Goal: Information Seeking & Learning: Check status

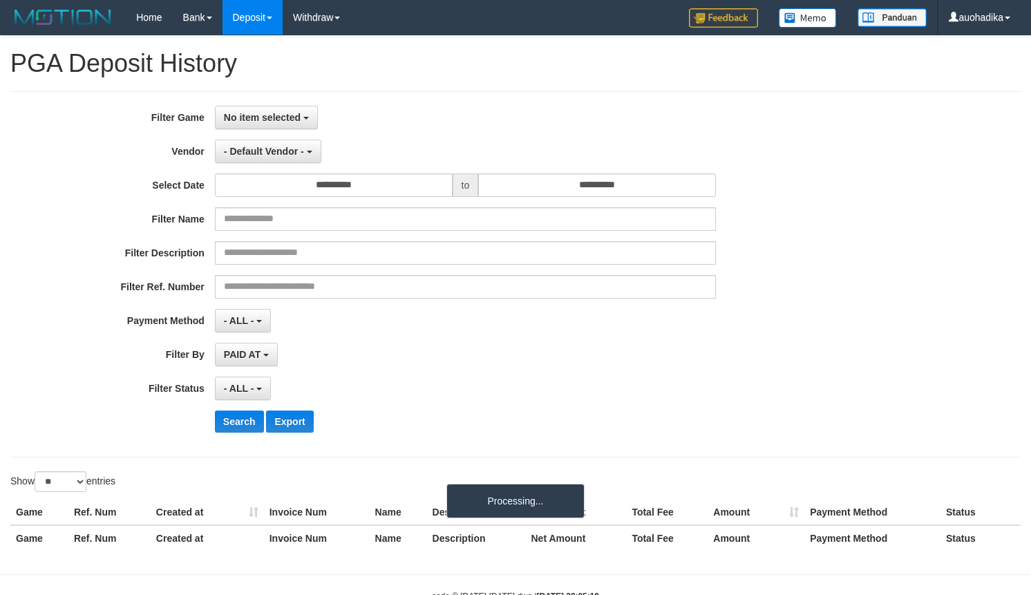
select select
select select "**"
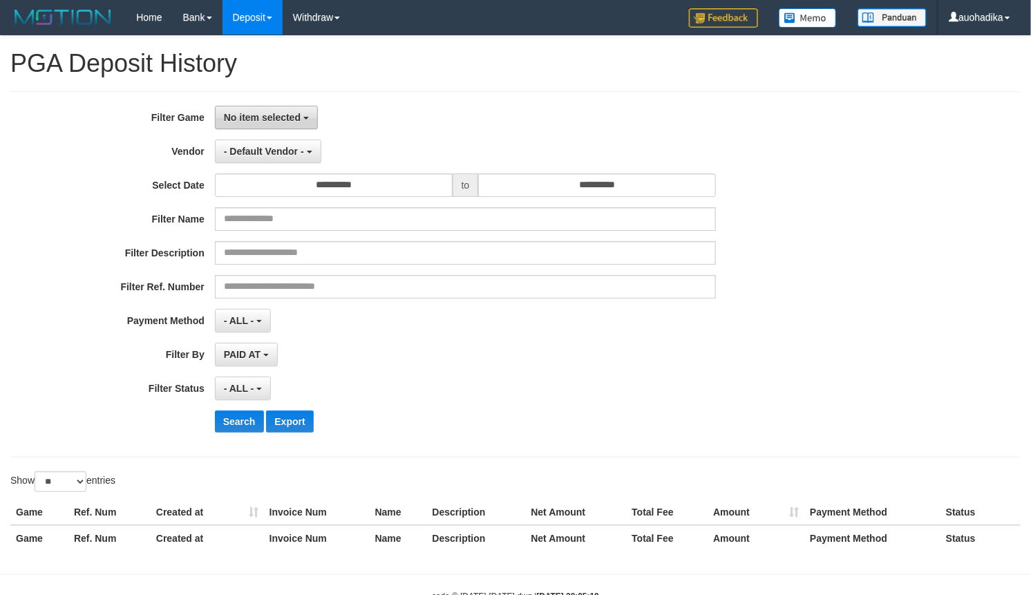
click at [269, 109] on button "No item selected" at bounding box center [266, 117] width 103 height 23
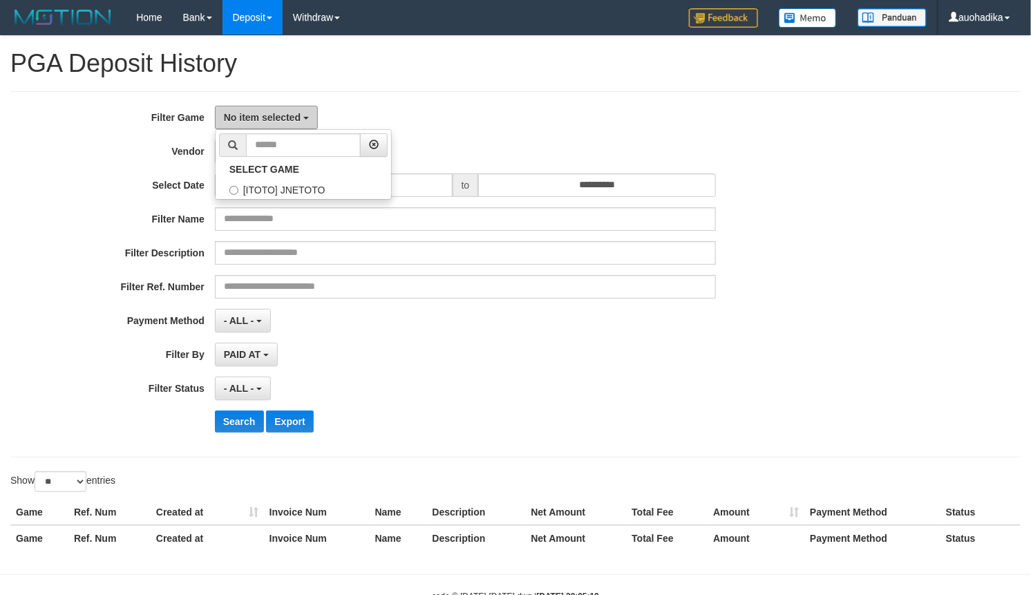
scroll to position [44, 0]
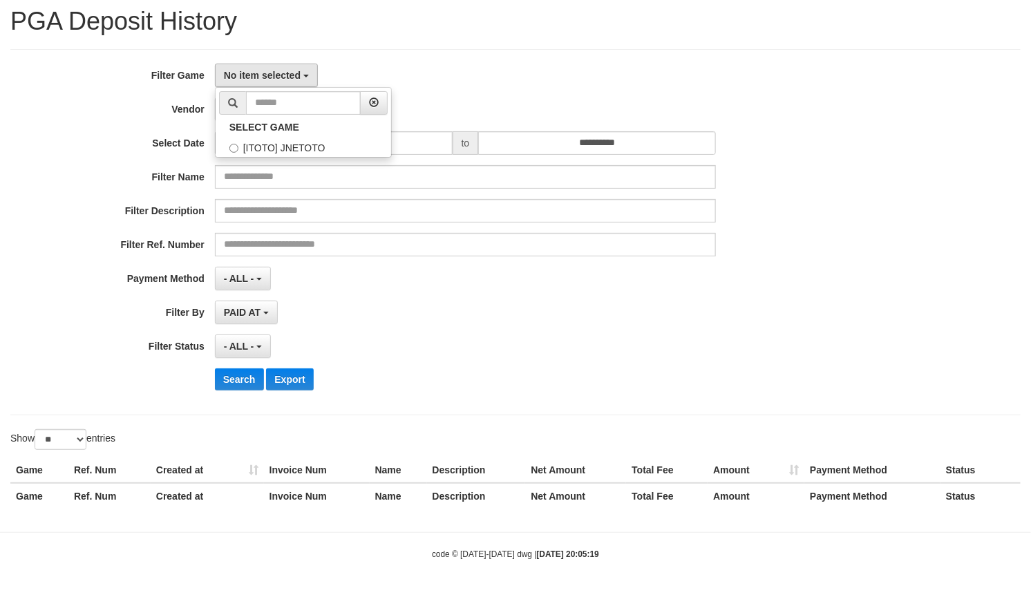
click at [271, 188] on div "**********" at bounding box center [429, 232] width 859 height 337
click at [282, 76] on span "No item selected" at bounding box center [262, 75] width 77 height 11
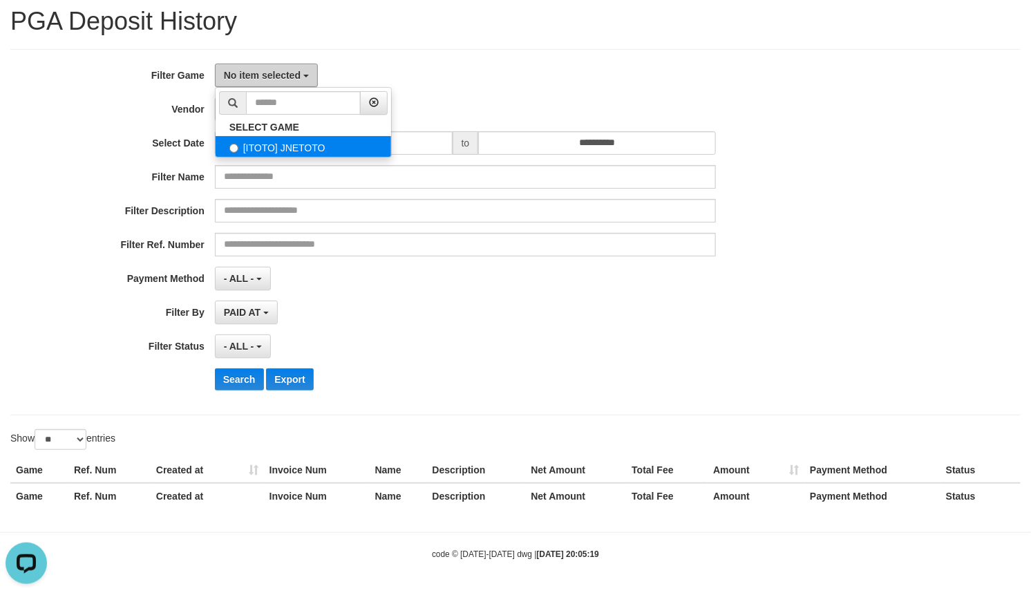
scroll to position [0, 0]
click at [281, 142] on label "[ITOTO] JNETOTO" at bounding box center [303, 146] width 175 height 21
select select "***"
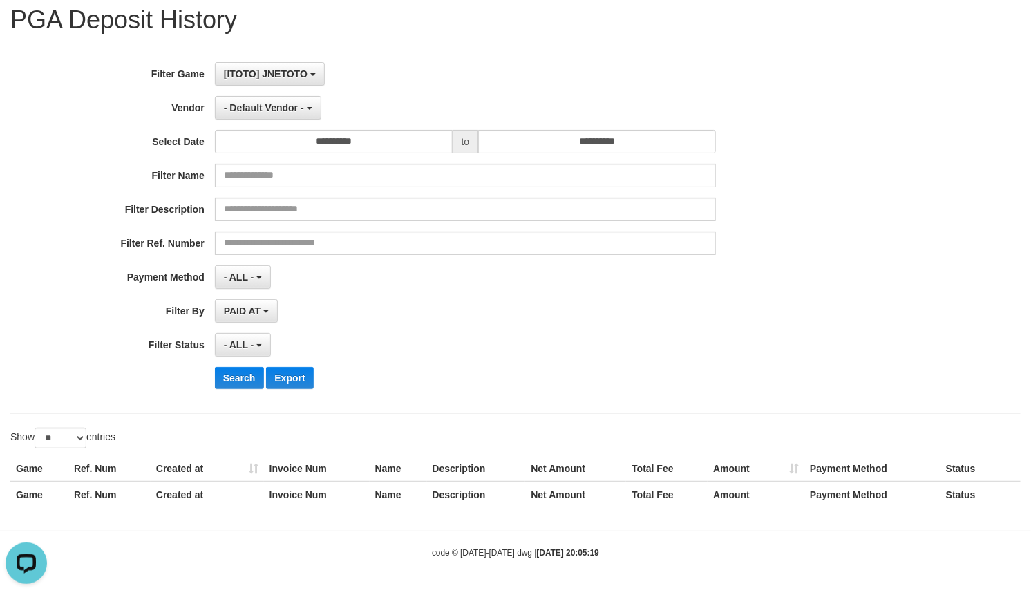
scroll to position [12, 0]
click at [280, 122] on div "**********" at bounding box center [429, 230] width 859 height 337
click at [287, 111] on span "- Default Vendor -" at bounding box center [264, 107] width 80 height 11
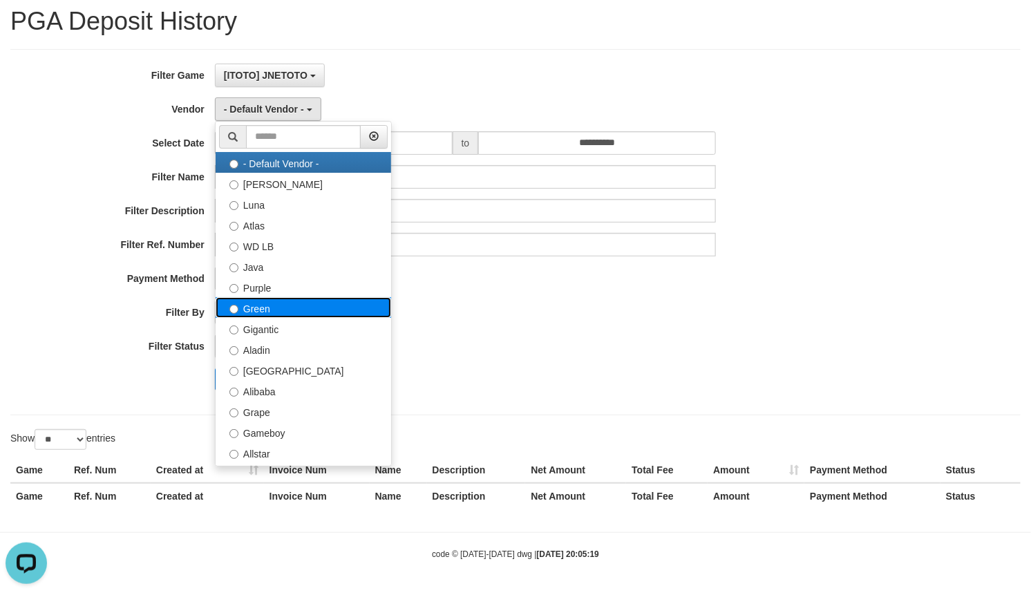
click at [312, 315] on label "Green" at bounding box center [303, 307] width 175 height 21
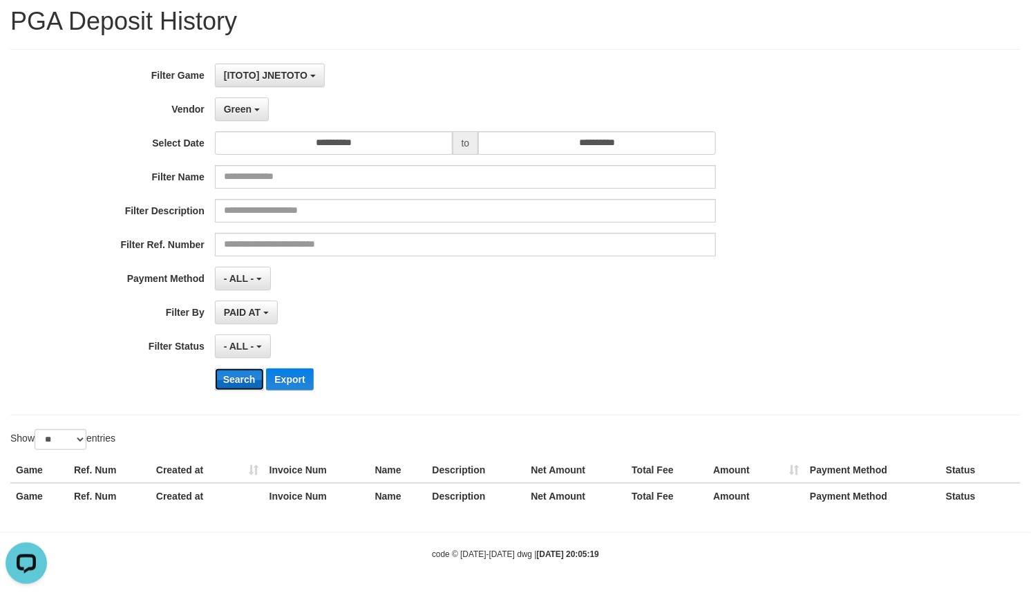
click at [249, 374] on button "Search" at bounding box center [239, 379] width 49 height 22
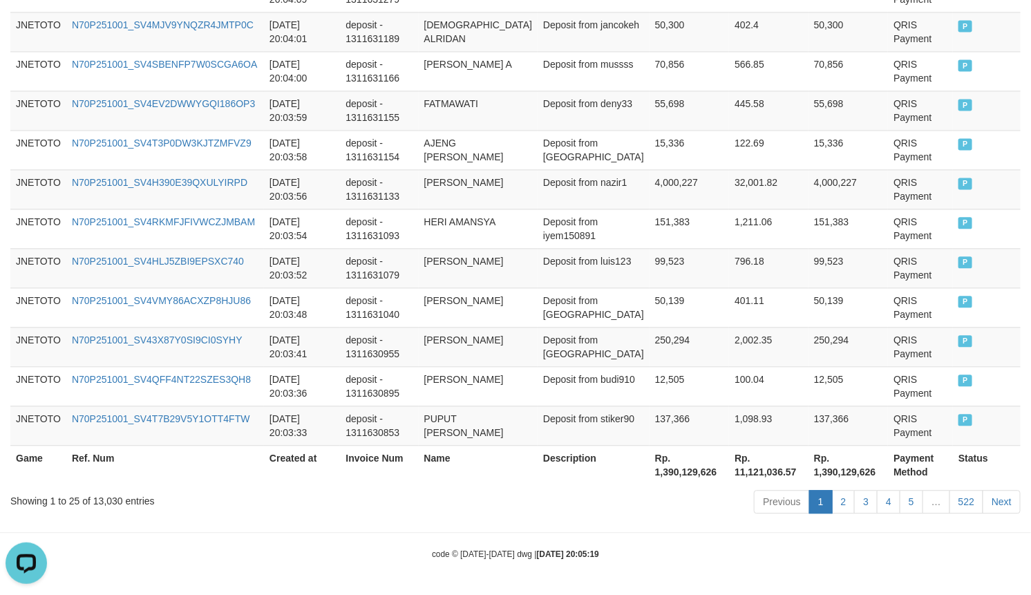
scroll to position [1084, 0]
click at [95, 495] on div "Showing 1 to 25 of 13,030 entries" at bounding box center [214, 497] width 409 height 19
click at [102, 496] on div "Showing 1 to 25 of 13,030 entries" at bounding box center [214, 497] width 409 height 19
copy div "13,030"
click at [661, 472] on th "Rp. 1,390,129,626" at bounding box center [688, 464] width 79 height 39
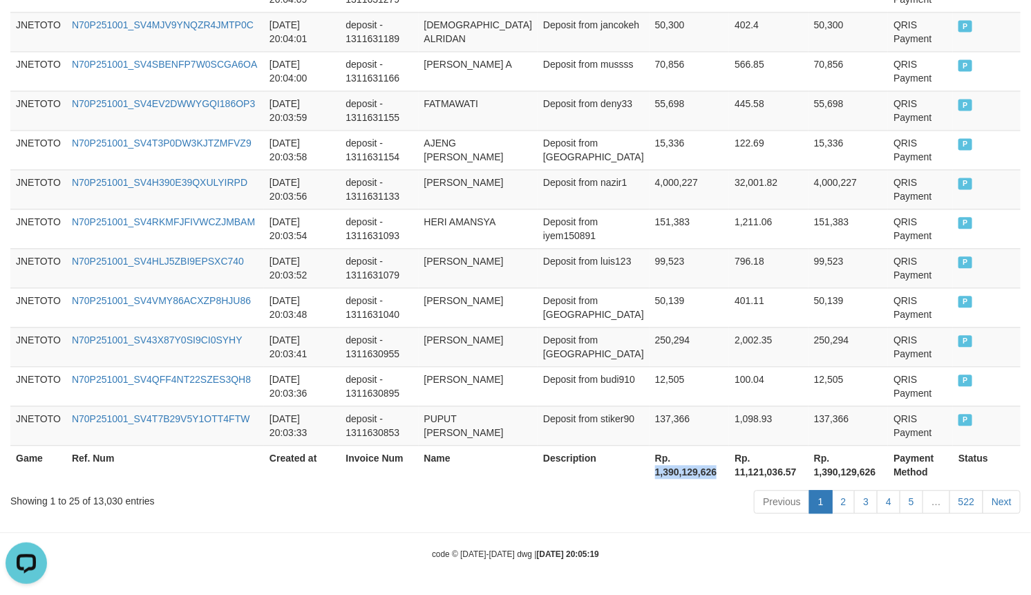
click at [661, 472] on th "Rp. 1,390,129,626" at bounding box center [688, 464] width 79 height 39
copy th "1,390,129,626"
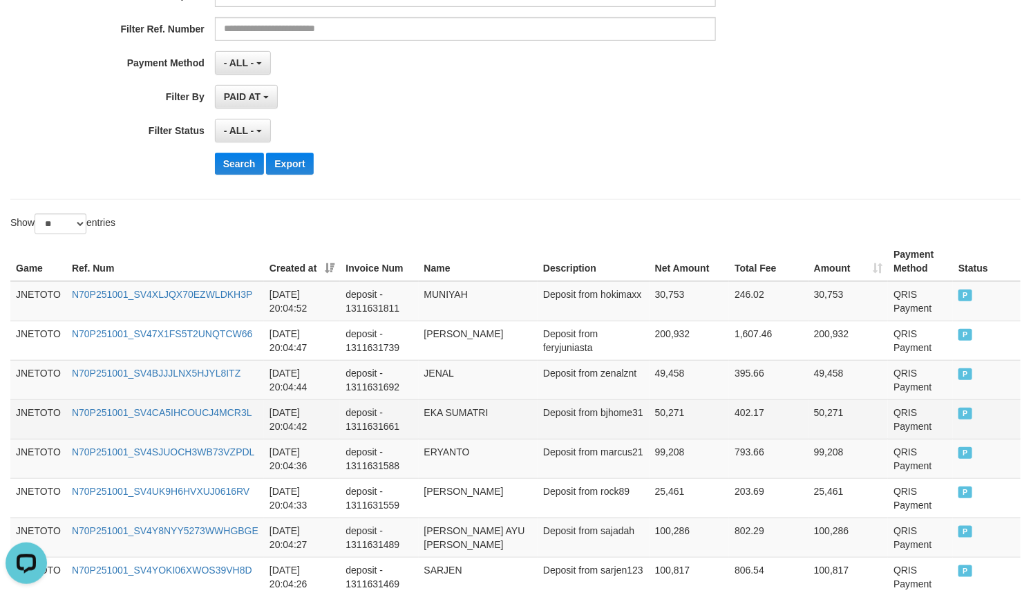
scroll to position [0, 0]
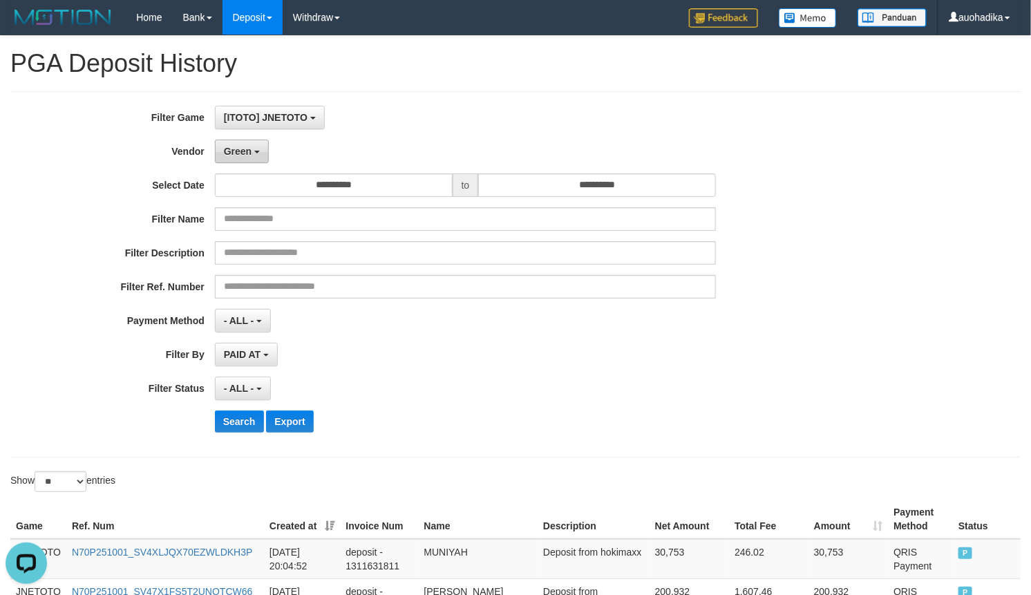
click at [256, 154] on button "Green" at bounding box center [242, 151] width 54 height 23
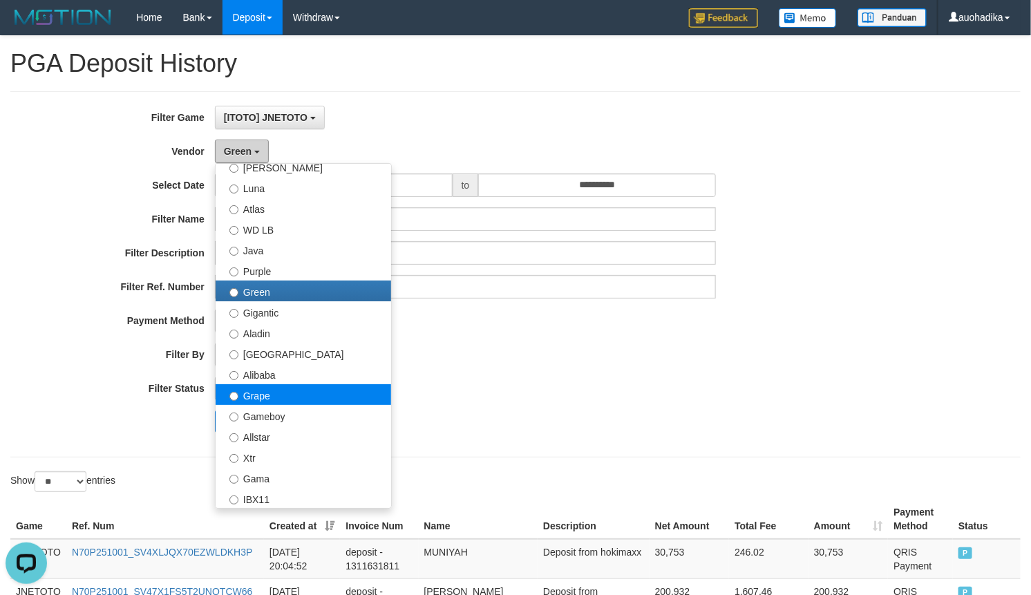
scroll to position [230, 0]
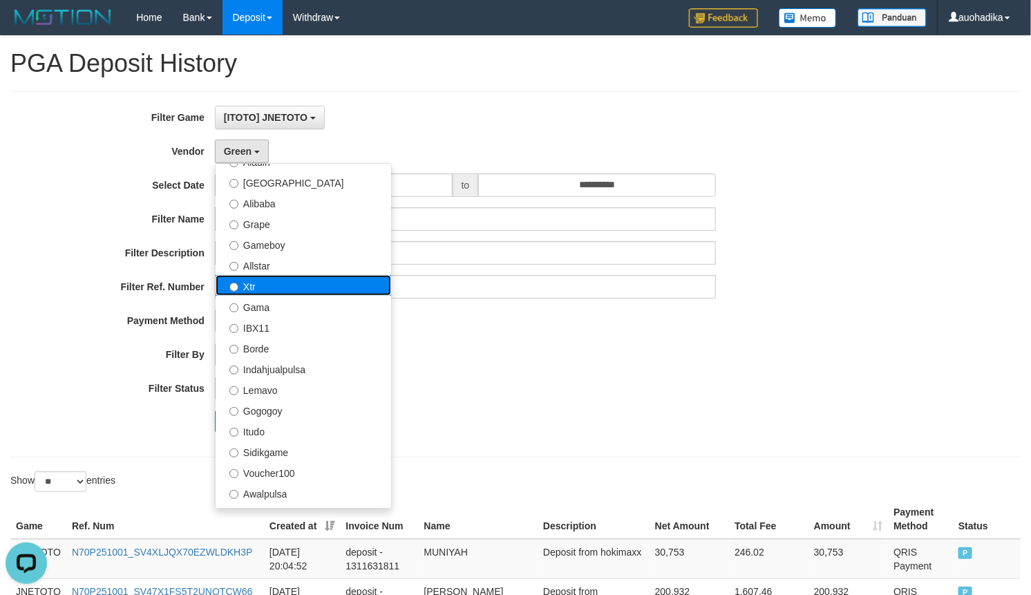
click at [332, 275] on label "Xtr" at bounding box center [303, 285] width 175 height 21
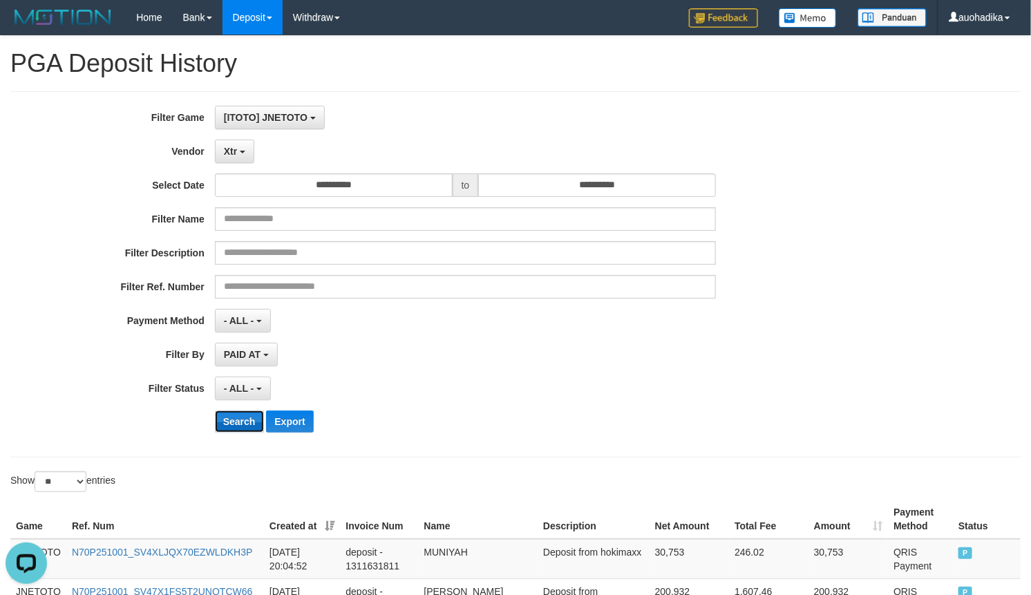
click at [242, 430] on button "Search" at bounding box center [239, 421] width 49 height 22
click at [243, 418] on button "Search" at bounding box center [239, 421] width 49 height 22
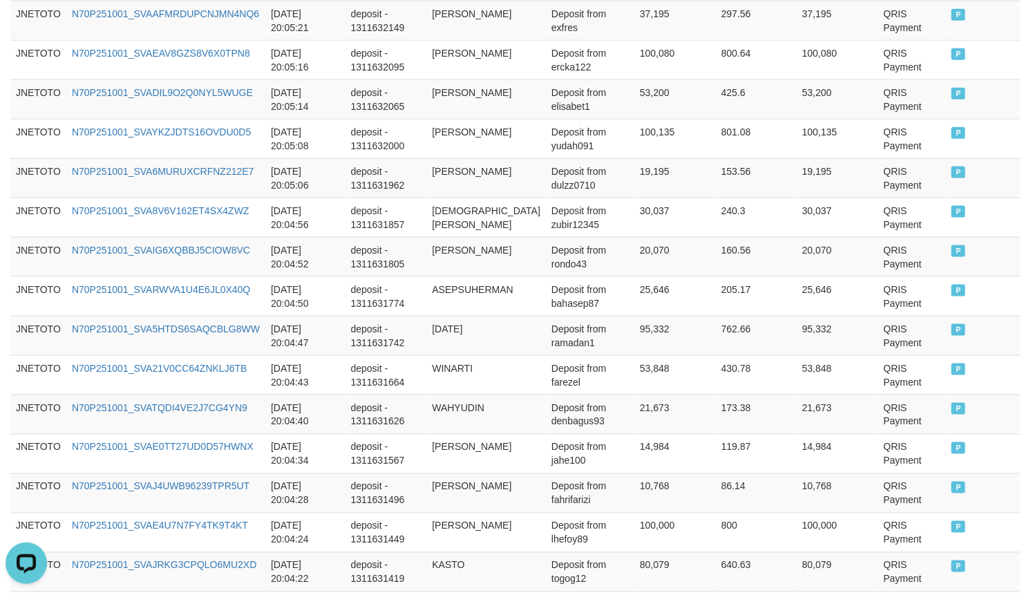
scroll to position [1084, 0]
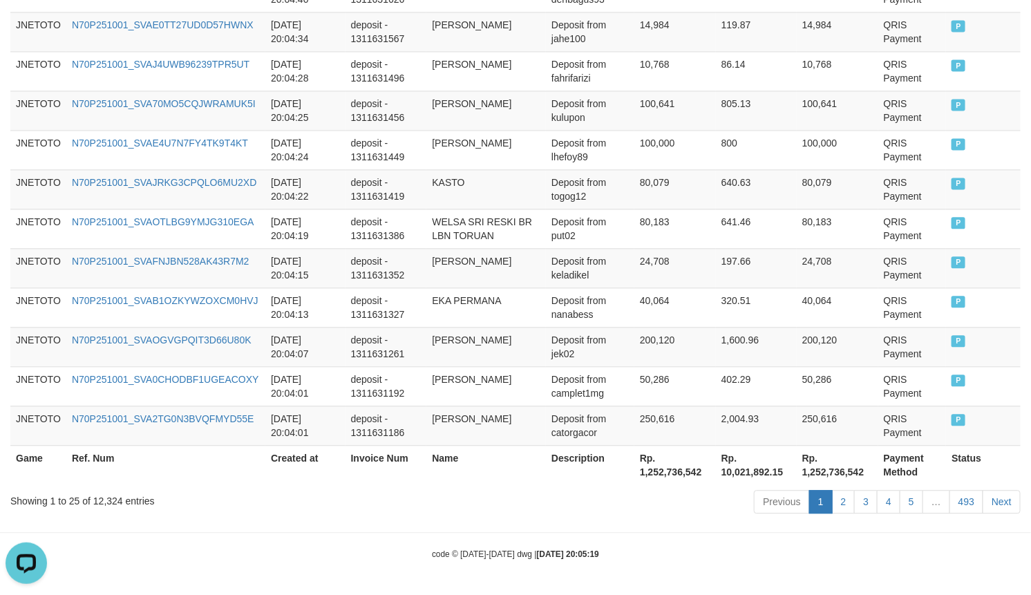
click at [109, 503] on div "Showing 1 to 25 of 12,324 entries" at bounding box center [214, 497] width 409 height 19
drag, startPoint x: 669, startPoint y: 503, endPoint x: 663, endPoint y: 473, distance: 30.2
click at [668, 503] on div "Previous 1 2 3 4 5 … 493 Next" at bounding box center [730, 503] width 580 height 30
click at [663, 473] on th "Rp. 1,252,736,542" at bounding box center [675, 464] width 82 height 39
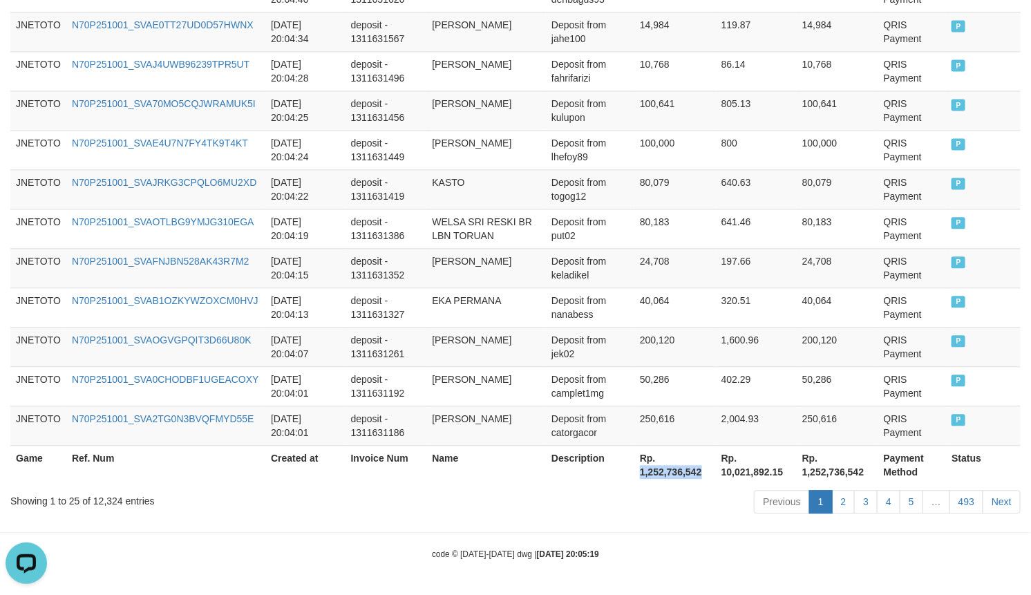
click at [663, 473] on th "Rp. 1,252,736,542" at bounding box center [675, 464] width 82 height 39
click at [97, 499] on div "Showing 1 to 25 of 12,324 entries" at bounding box center [214, 497] width 409 height 19
copy div "12,324"
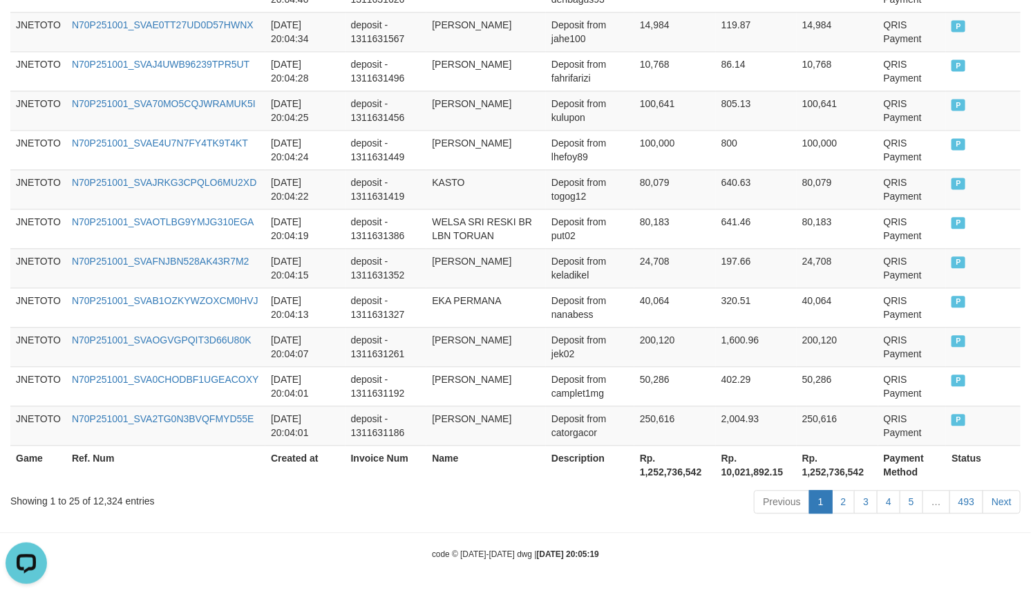
click at [674, 473] on th "Rp. 1,252,736,542" at bounding box center [675, 464] width 82 height 39
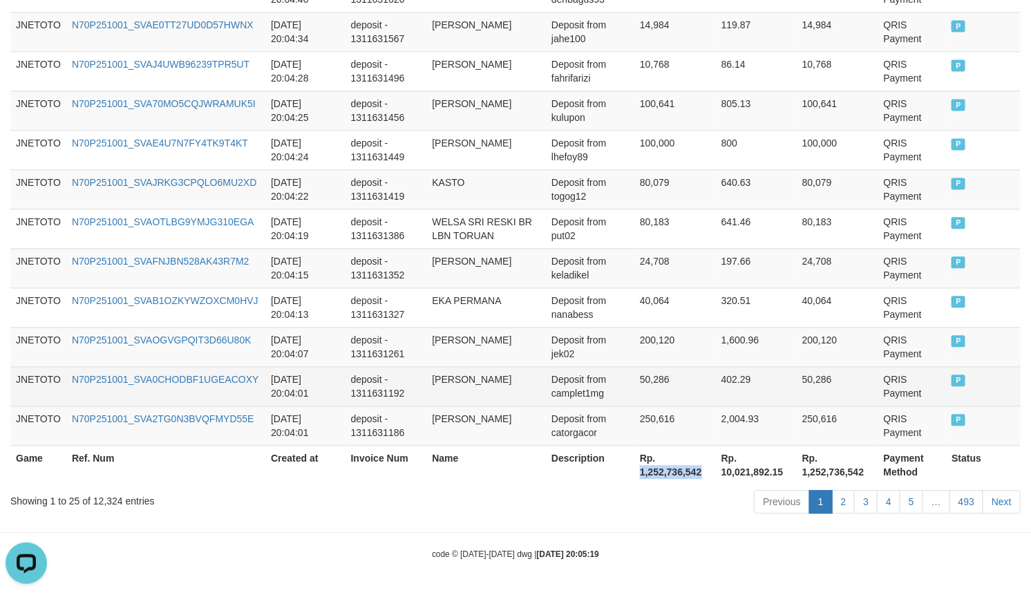
copy th "1,252,736,542"
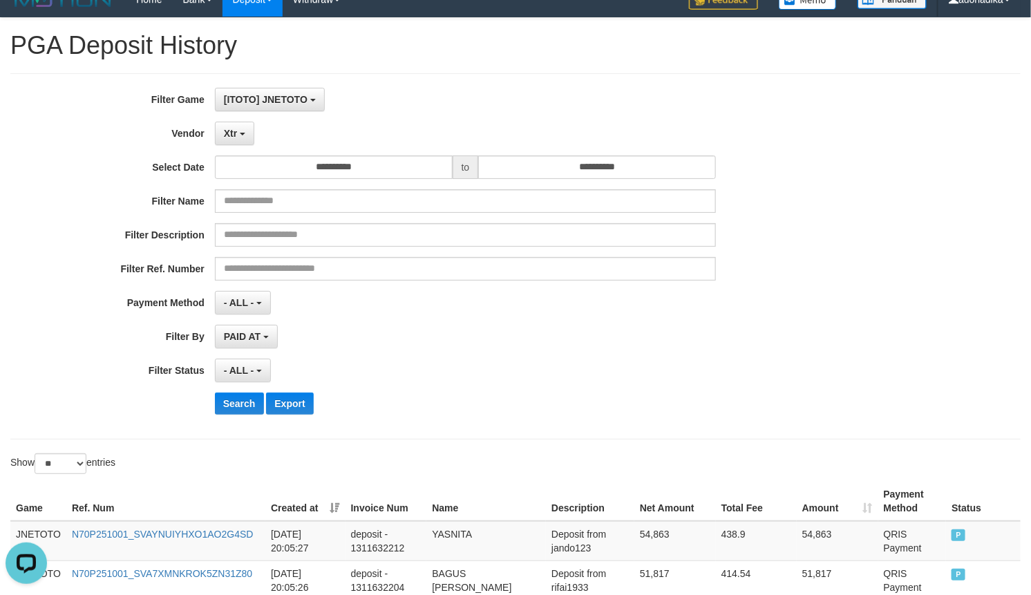
scroll to position [0, 0]
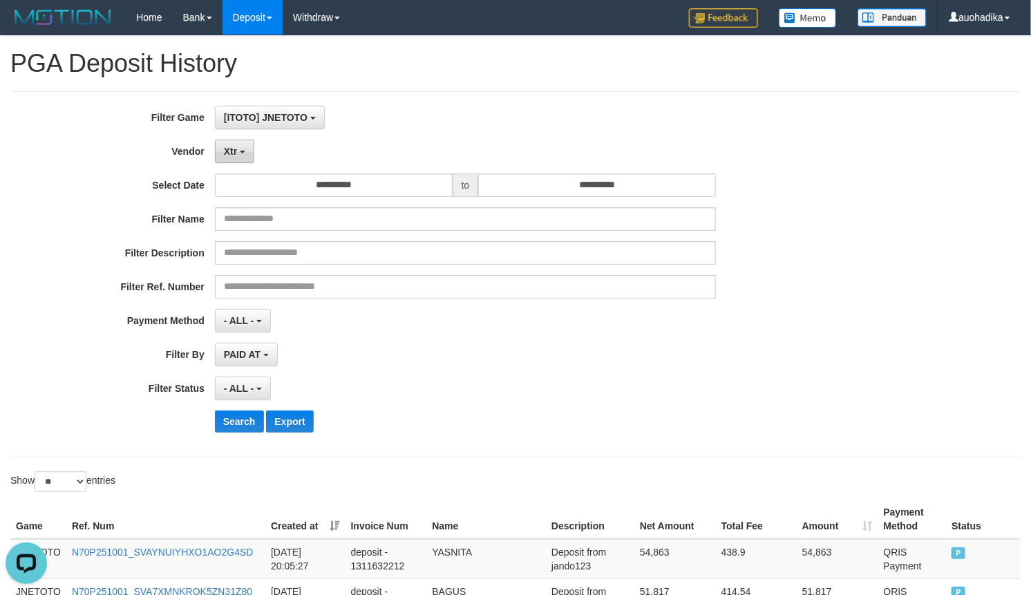
click at [237, 152] on button "Xtr" at bounding box center [234, 151] width 39 height 23
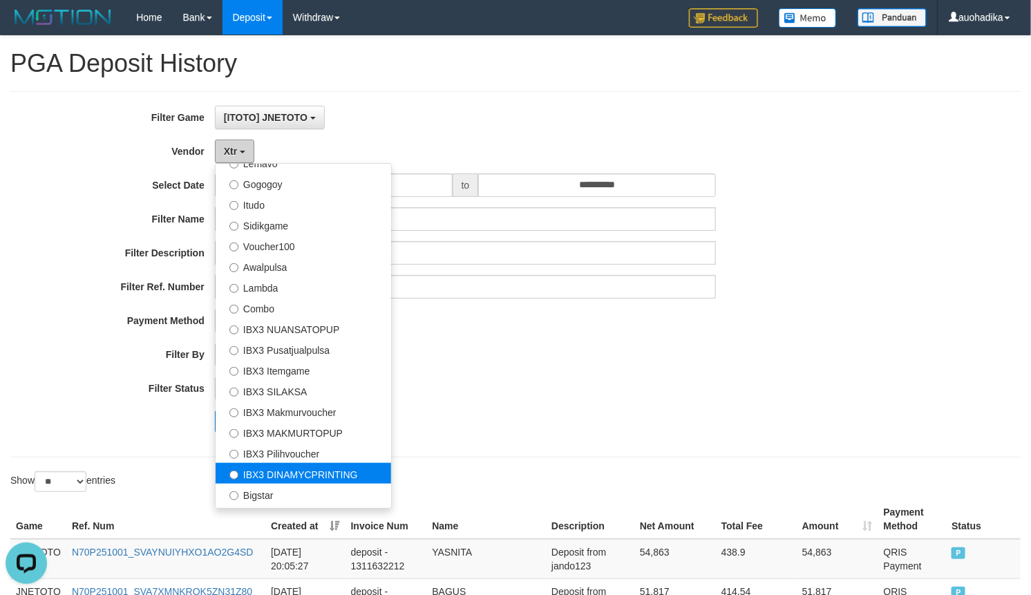
scroll to position [461, 0]
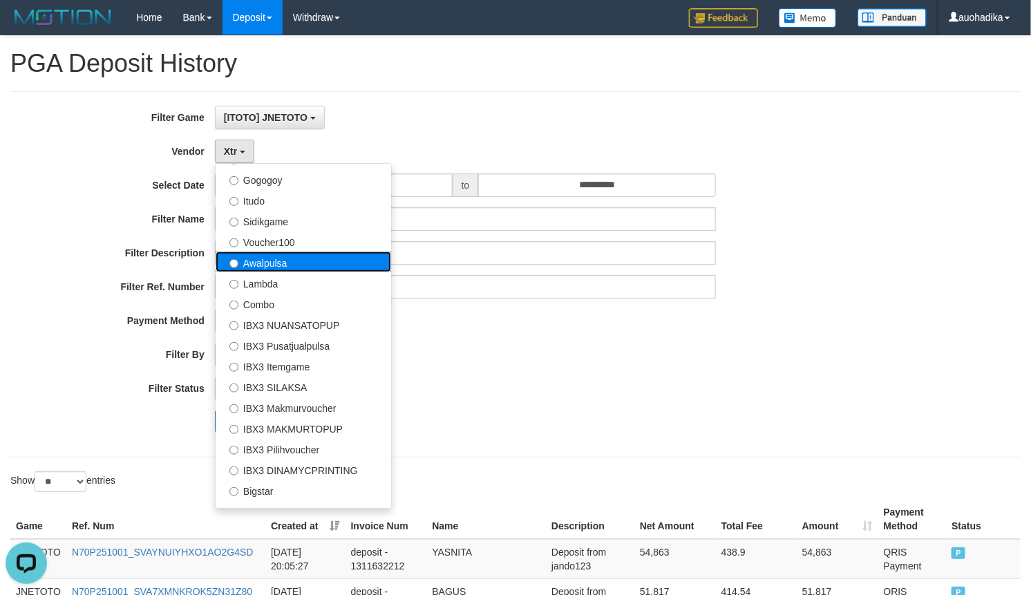
click at [268, 259] on label "Awalpulsa" at bounding box center [303, 261] width 175 height 21
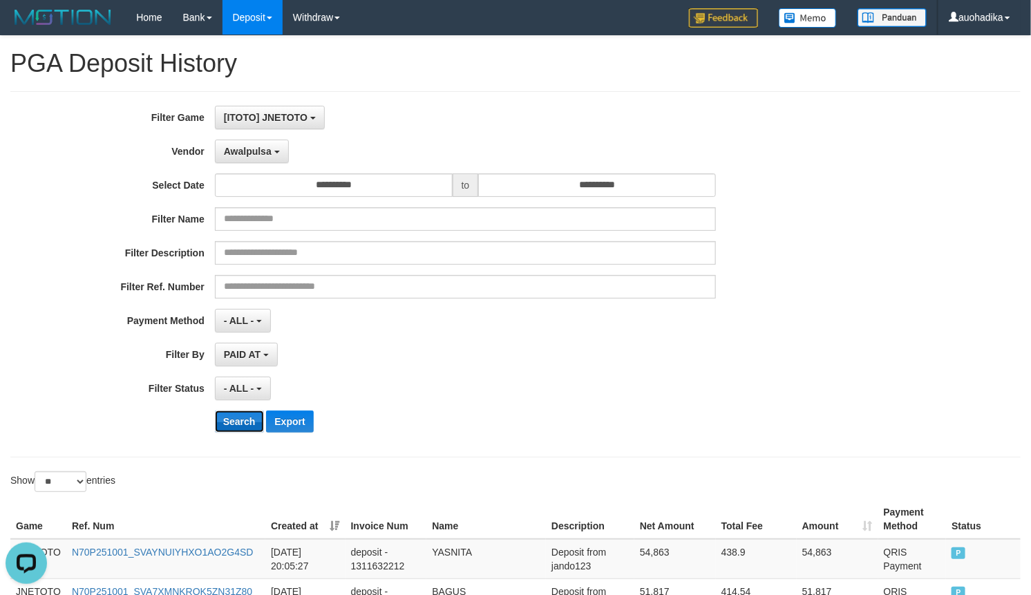
click at [232, 423] on button "Search" at bounding box center [239, 421] width 49 height 22
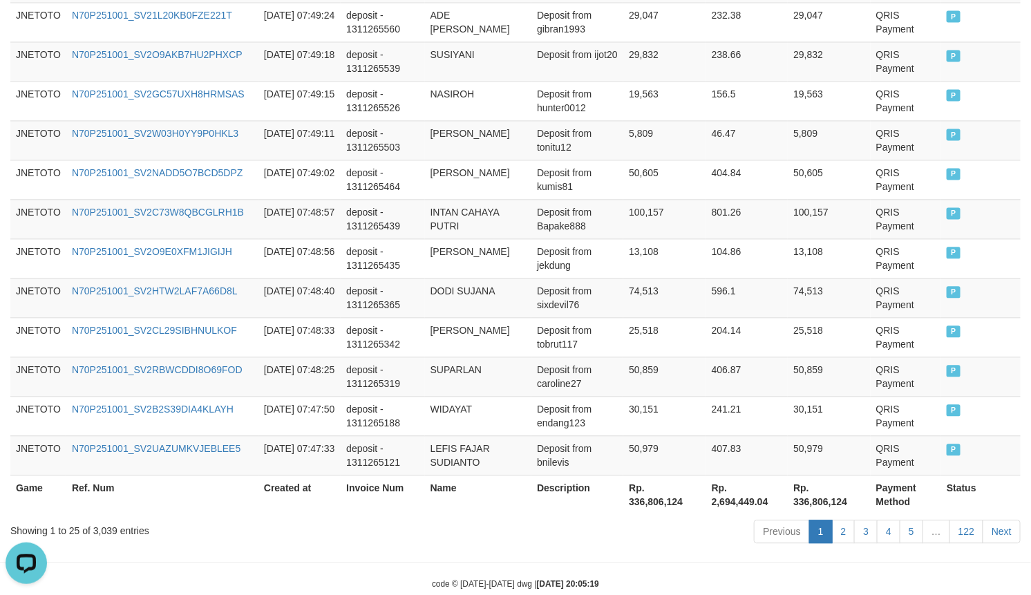
scroll to position [1084, 0]
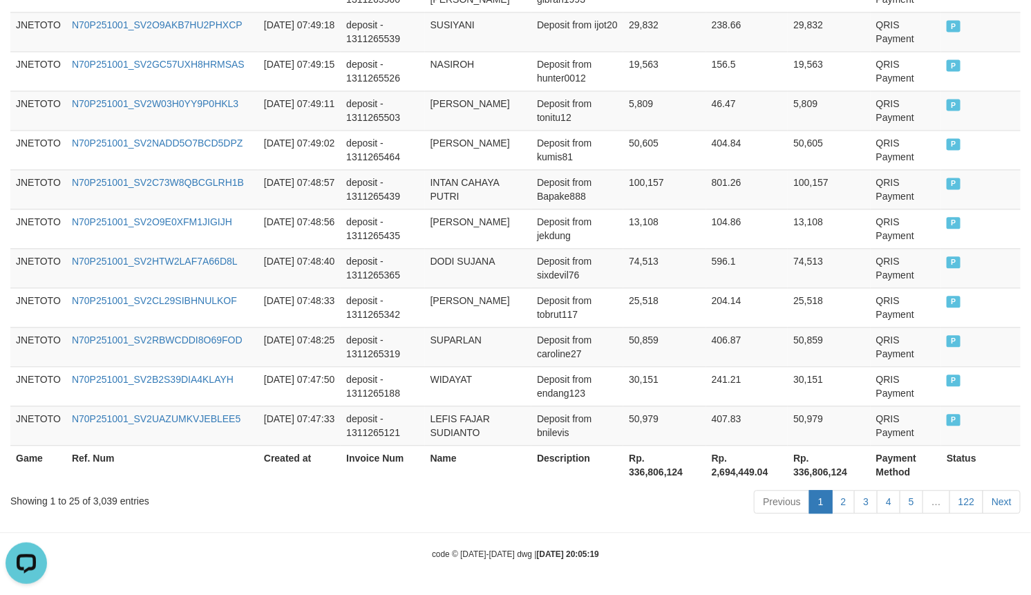
click at [506, 499] on div "Previous 1 2 3 4 5 … 122 Next" at bounding box center [730, 503] width 580 height 30
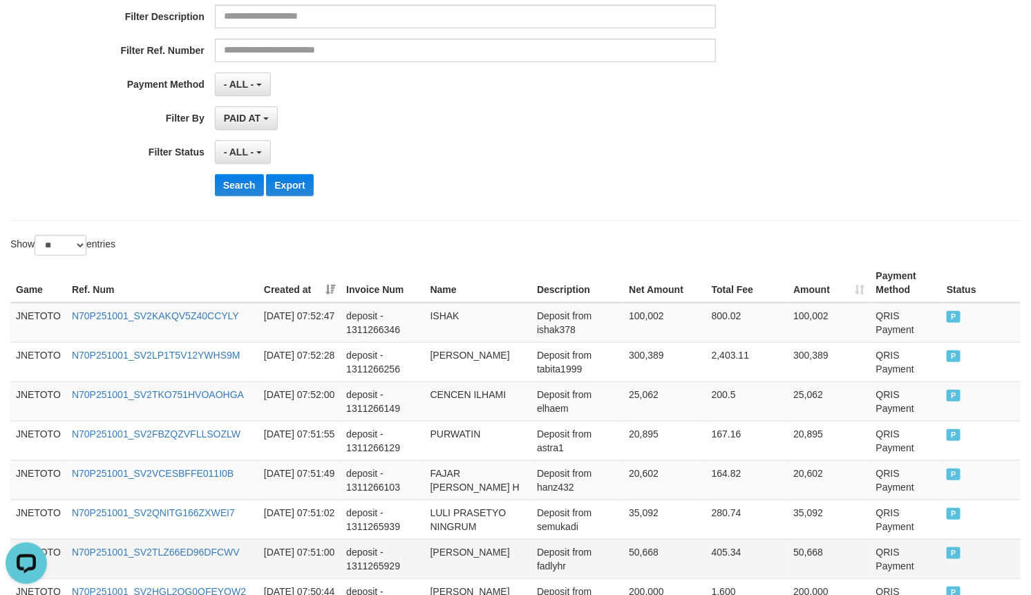
scroll to position [0, 0]
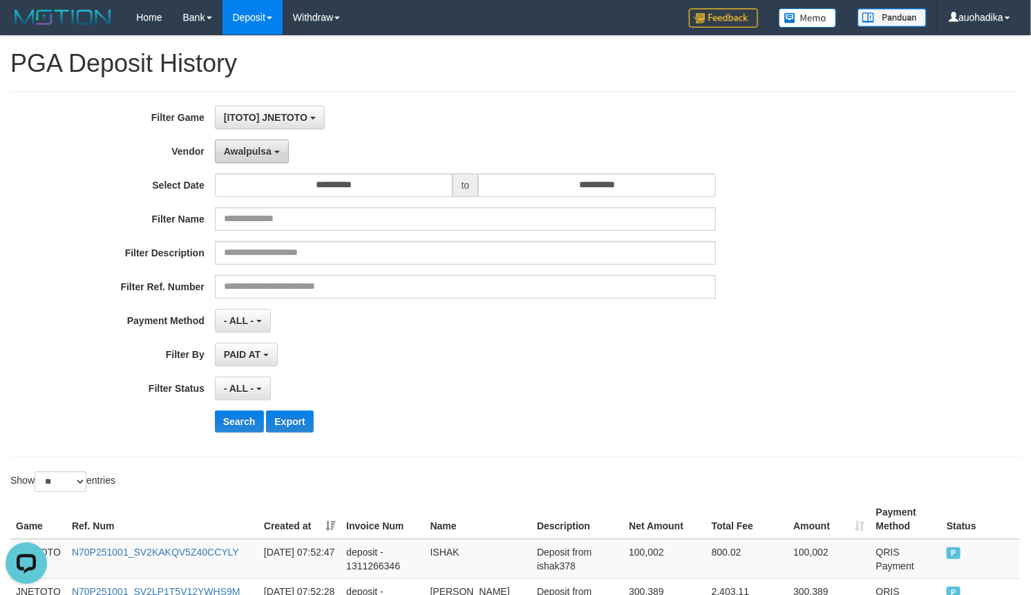
click at [256, 161] on button "Awalpulsa" at bounding box center [252, 151] width 74 height 23
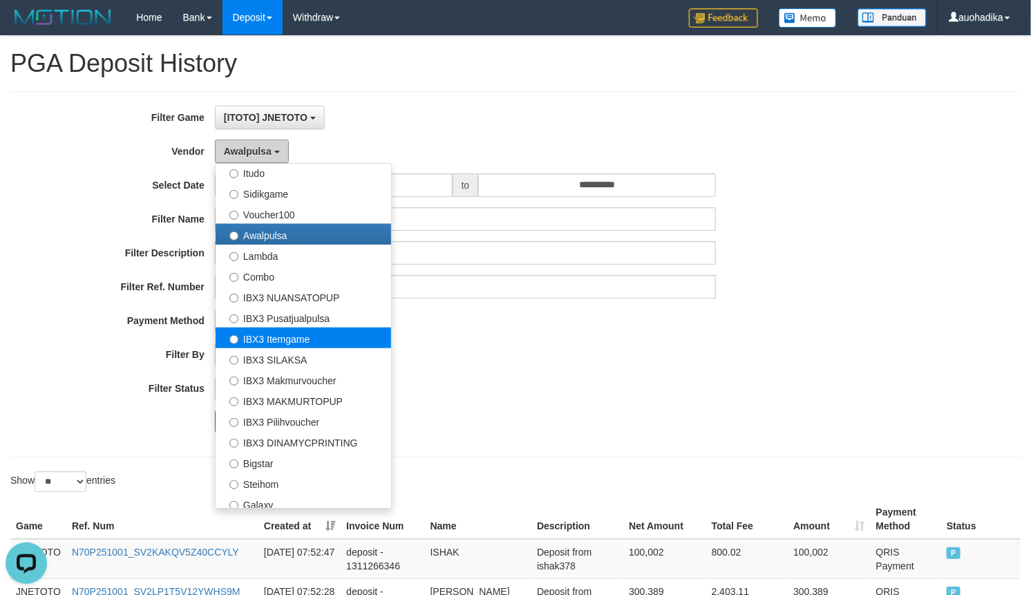
scroll to position [515, 0]
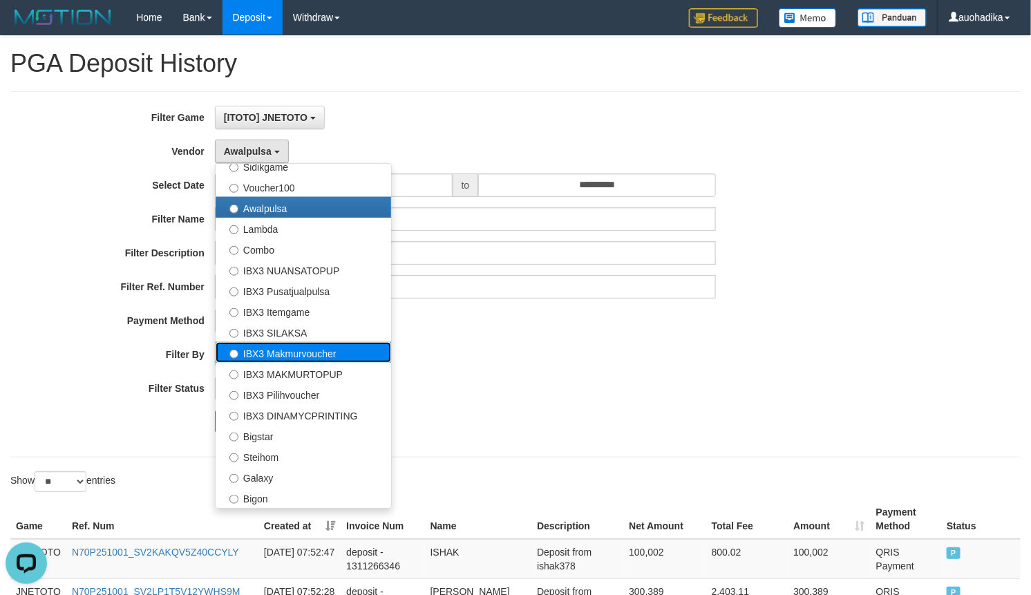
click at [327, 356] on label "IBX3 Makmurvoucher" at bounding box center [303, 352] width 175 height 21
select select "**********"
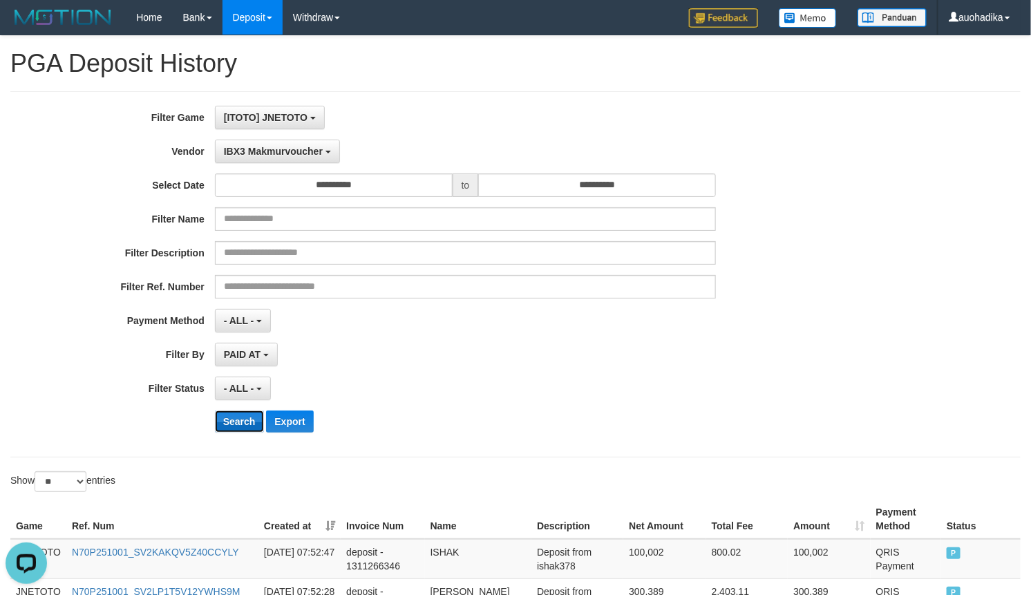
click at [242, 421] on button "Search" at bounding box center [239, 421] width 49 height 22
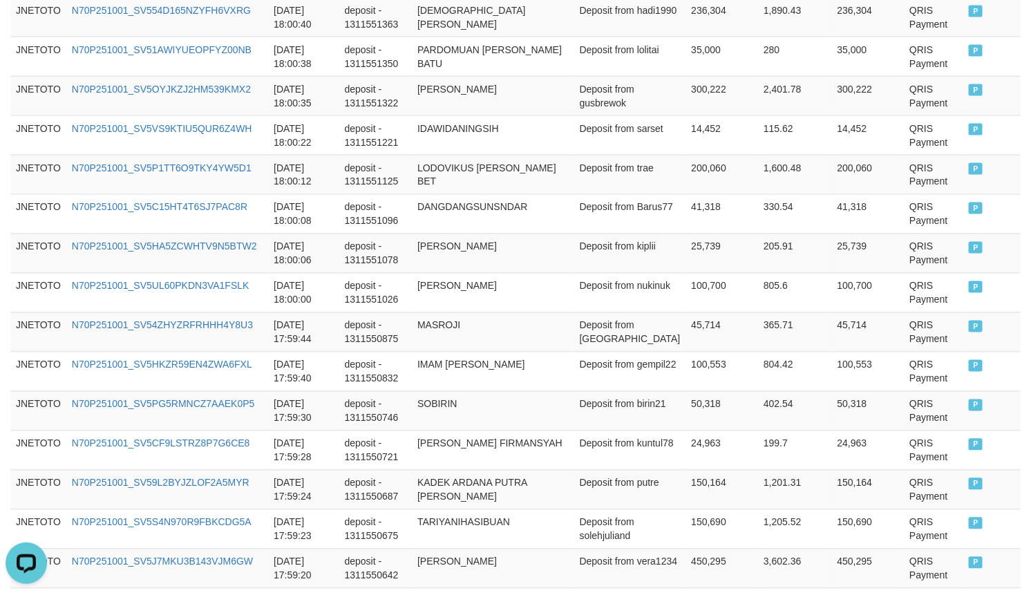
scroll to position [1084, 0]
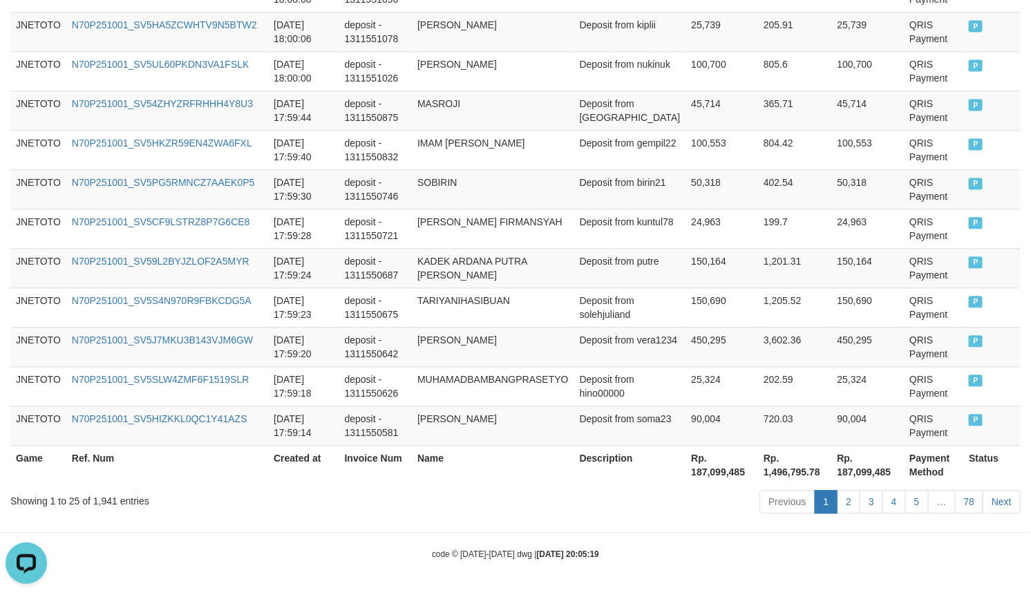
click at [102, 502] on div "Showing 1 to 25 of 1,941 entries" at bounding box center [214, 497] width 409 height 19
copy div "1,941"
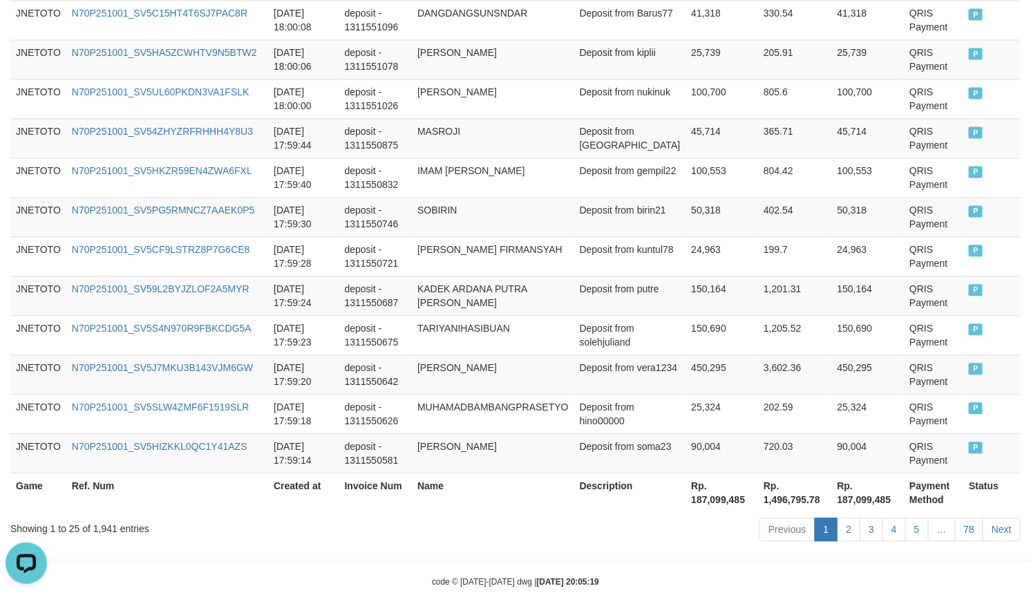
scroll to position [394, 0]
